Goal: Task Accomplishment & Management: Use online tool/utility

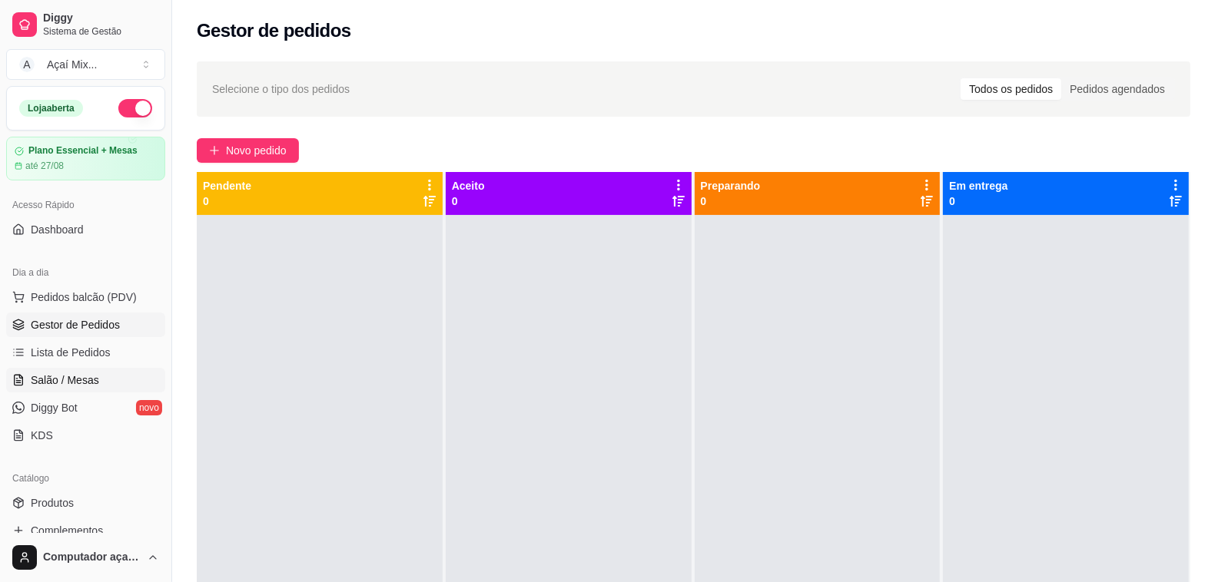
click at [54, 390] on link "Salão / Mesas" at bounding box center [85, 380] width 159 height 25
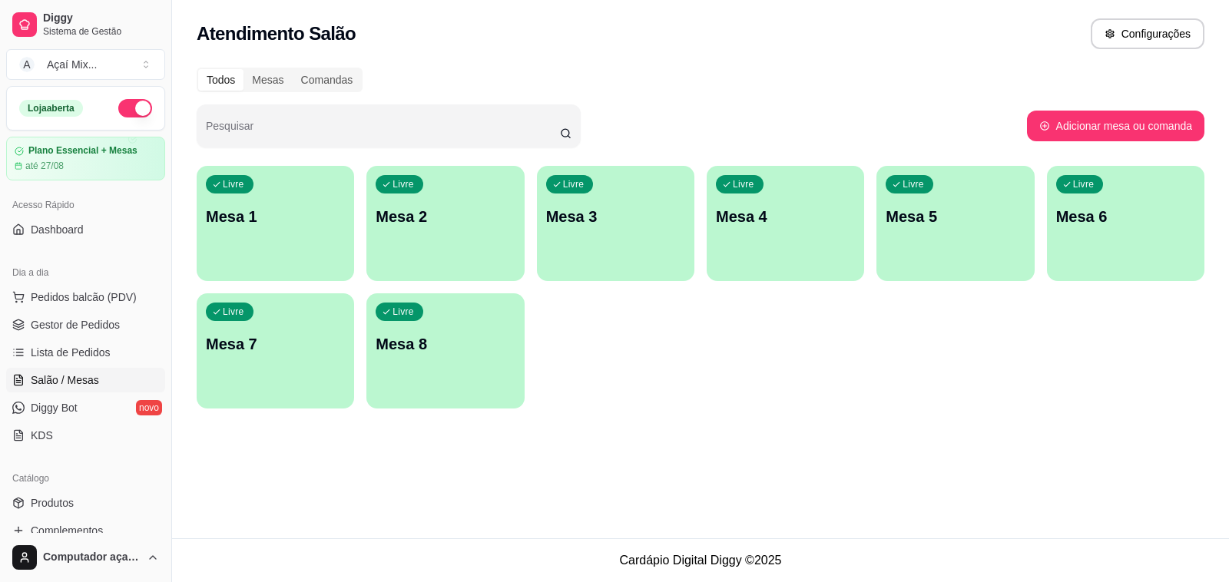
click at [317, 248] on div "Livre Mesa 1" at bounding box center [276, 214] width 158 height 97
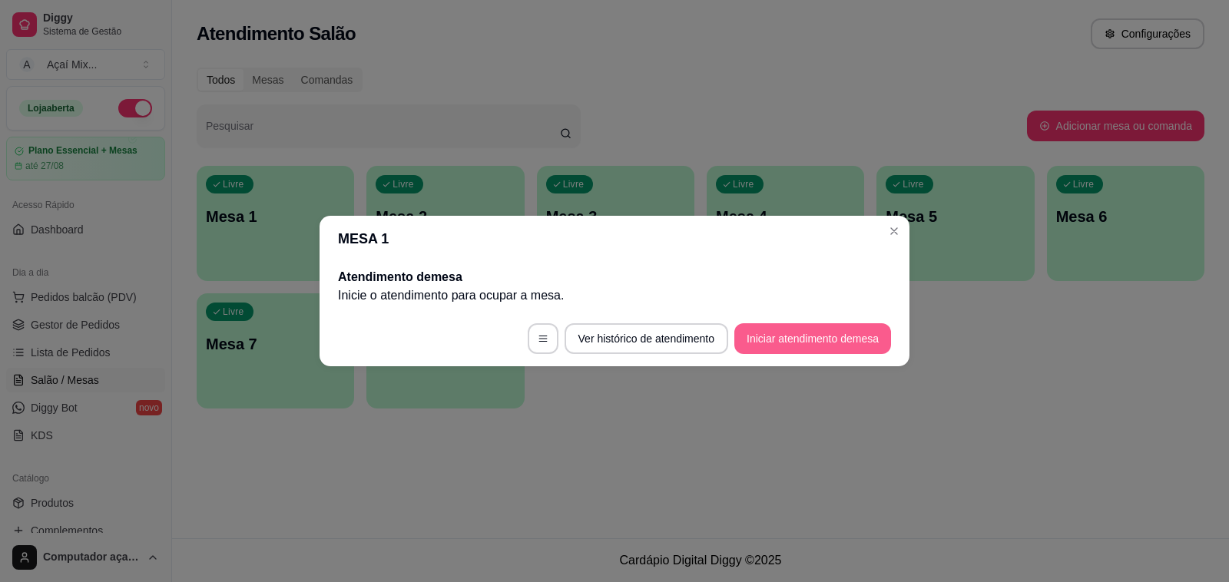
click at [784, 340] on button "Iniciar atendimento de mesa" at bounding box center [812, 338] width 157 height 31
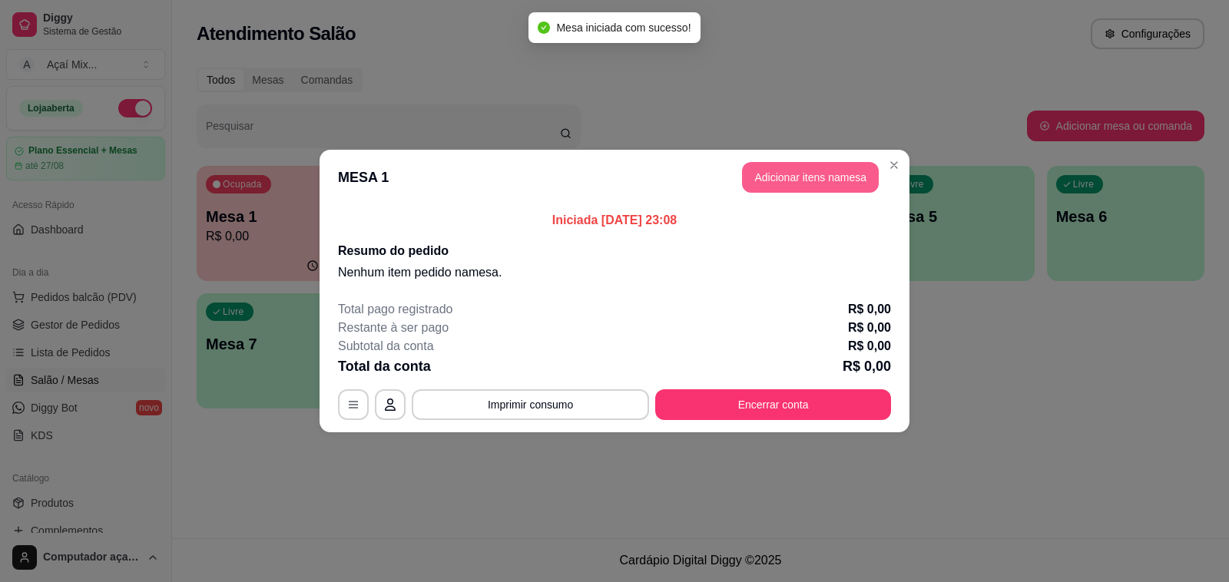
click at [837, 193] on header "MESA 1 Adicionar itens na mesa" at bounding box center [615, 177] width 590 height 55
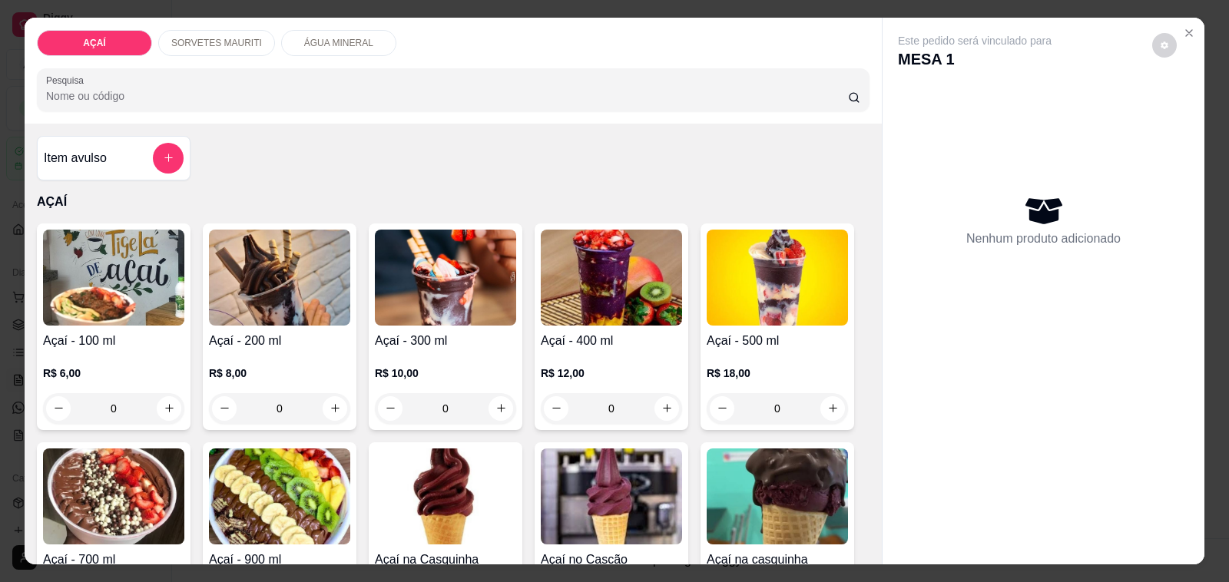
drag, startPoint x: 234, startPoint y: 21, endPoint x: 234, endPoint y: 29, distance: 8.5
click at [234, 22] on div "AÇAÍ SORVETES MAURITI ÁGUA MINERAL Pesquisa" at bounding box center [453, 71] width 857 height 106
click at [234, 37] on p "SORVETES MAURITI" at bounding box center [216, 43] width 91 height 12
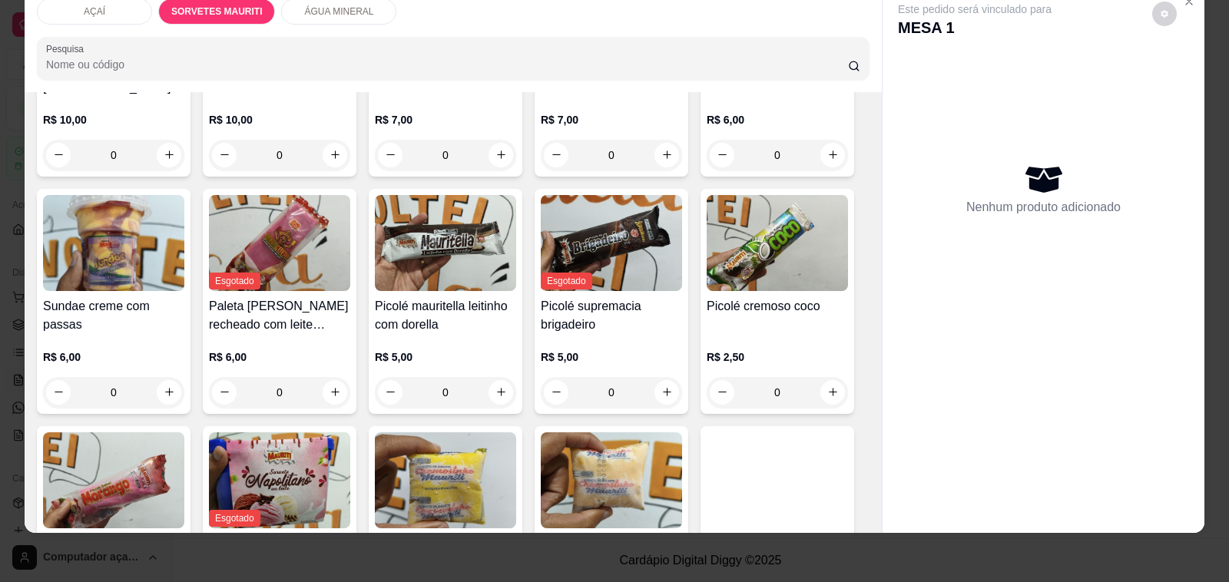
scroll to position [967, 0]
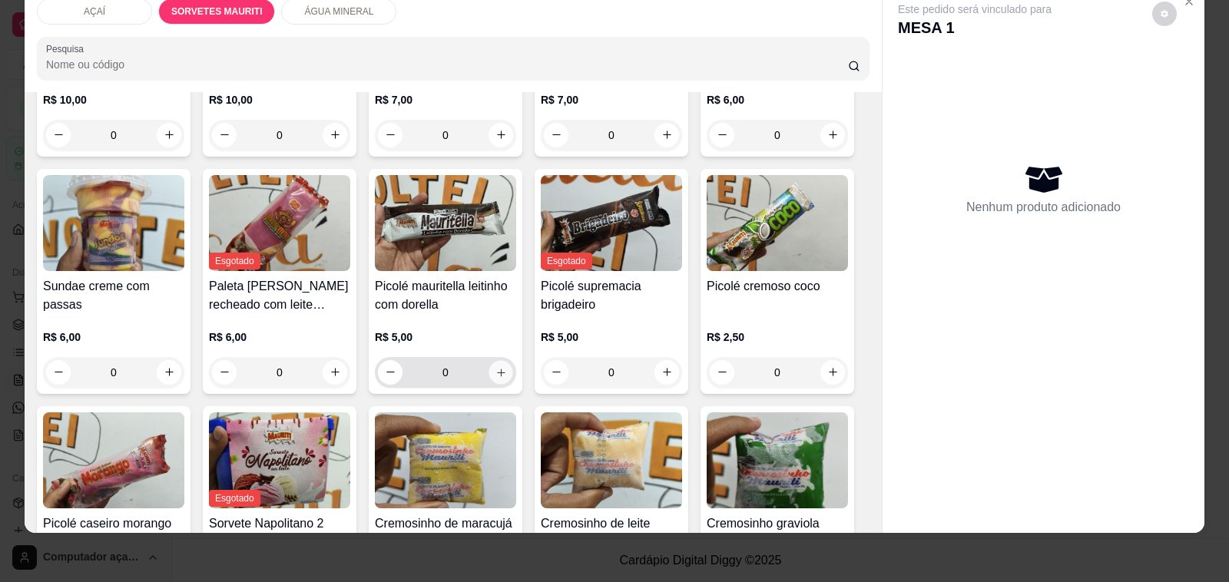
click at [496, 366] on icon "increase-product-quantity" at bounding box center [502, 372] width 12 height 12
type input "1"
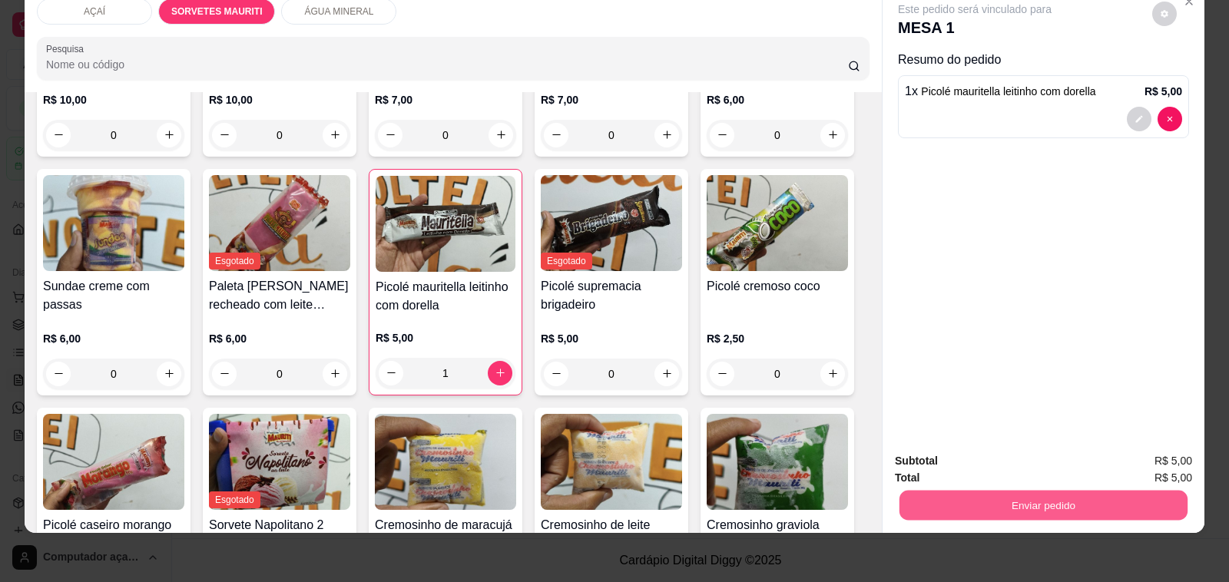
click at [977, 497] on button "Enviar pedido" at bounding box center [1044, 506] width 288 height 30
click at [990, 448] on button "Não registrar e enviar pedido" at bounding box center [991, 454] width 155 height 28
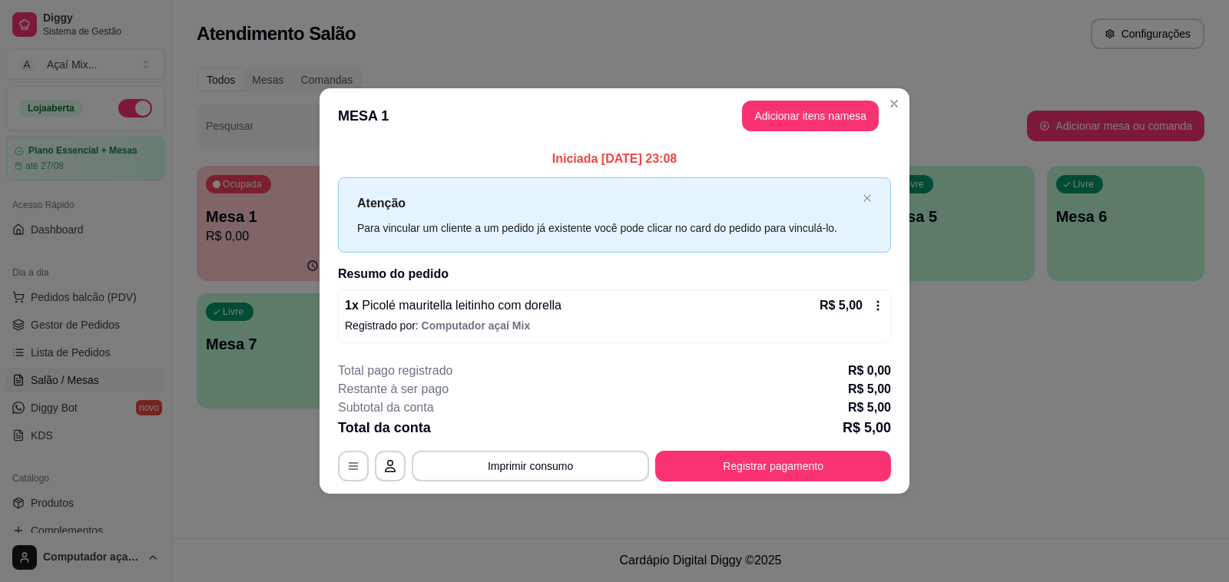
click at [751, 419] on div "Total da conta R$ 5,00" at bounding box center [614, 428] width 553 height 22
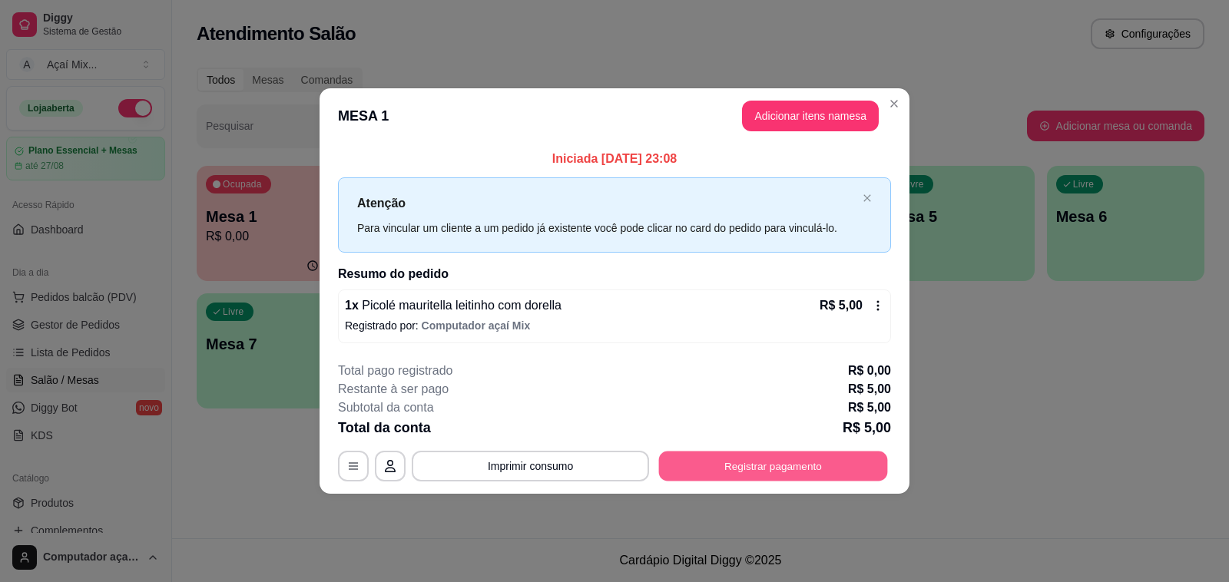
click at [774, 469] on button "Registrar pagamento" at bounding box center [773, 466] width 229 height 30
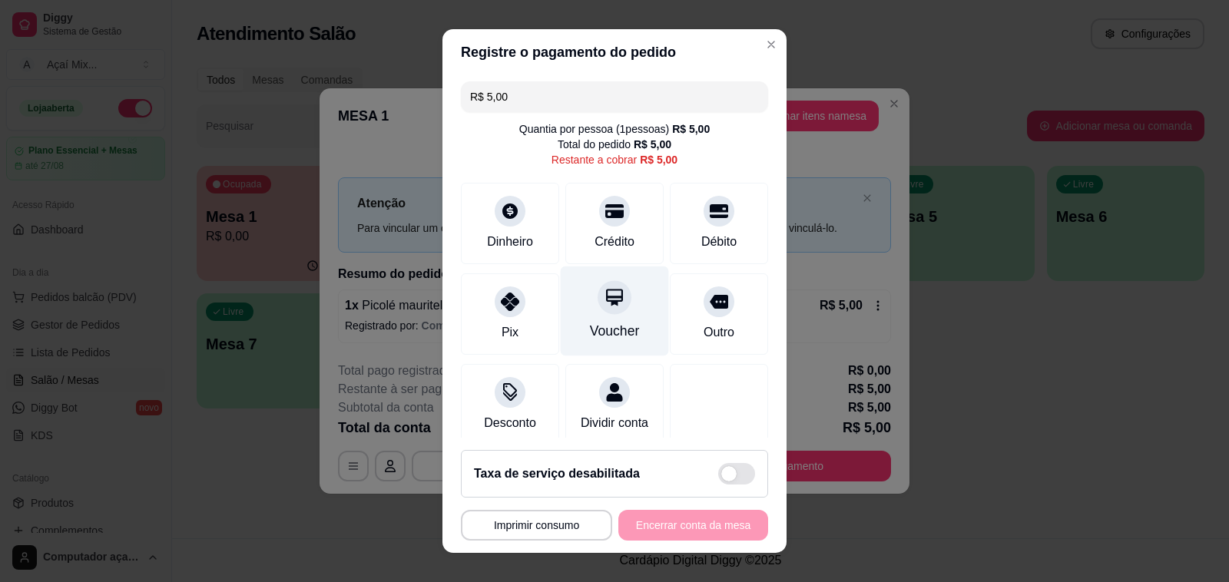
click at [622, 334] on div "Voucher" at bounding box center [615, 312] width 108 height 90
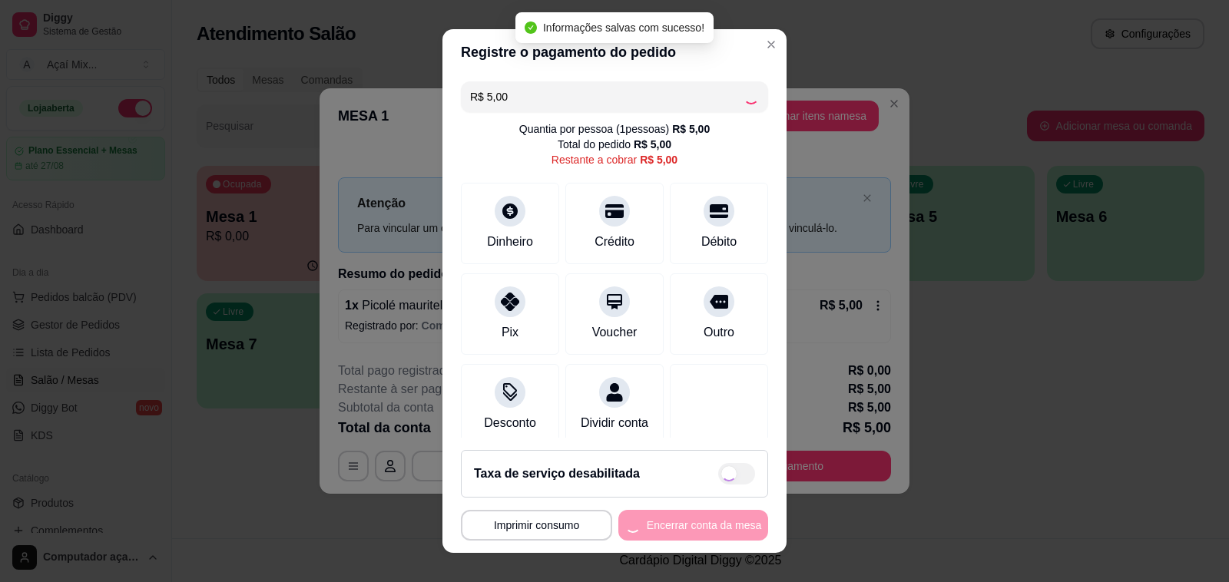
type input "R$ 0,00"
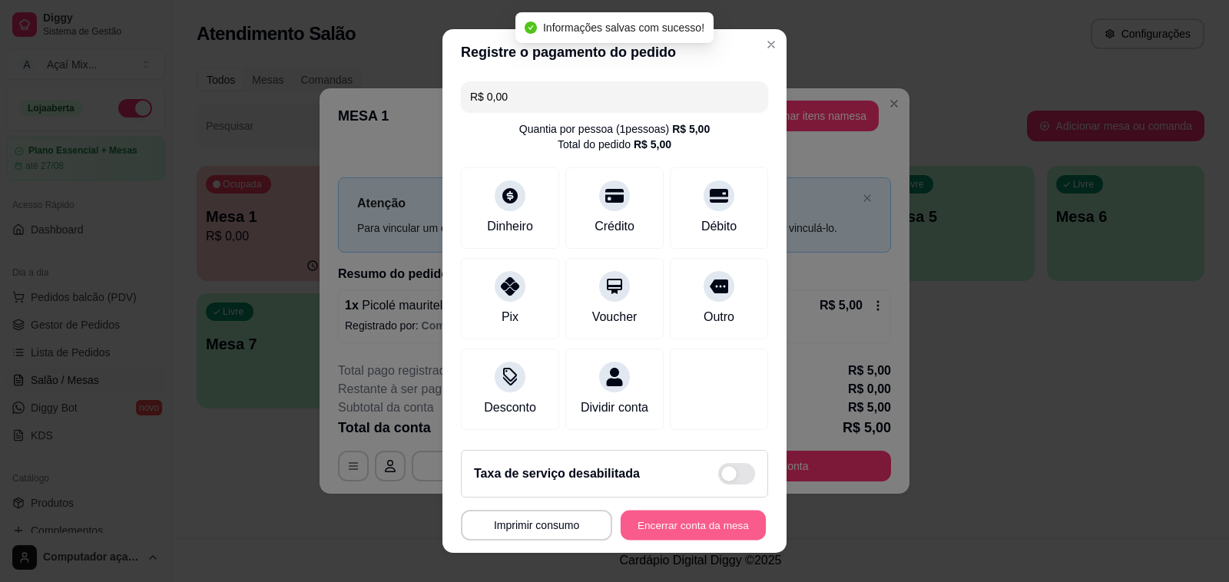
click at [688, 530] on button "Encerrar conta da mesa" at bounding box center [693, 526] width 145 height 30
